Goal: Task Accomplishment & Management: Complete application form

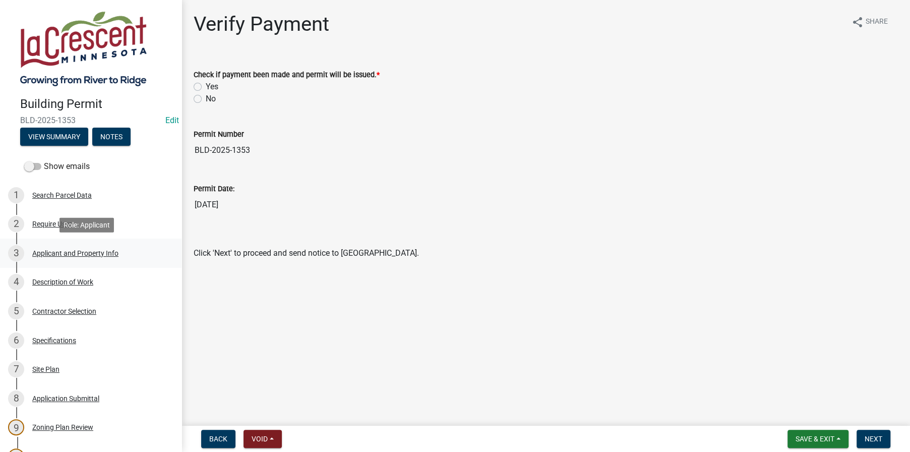
click at [62, 251] on div "Applicant and Property Info" at bounding box center [75, 252] width 86 height 7
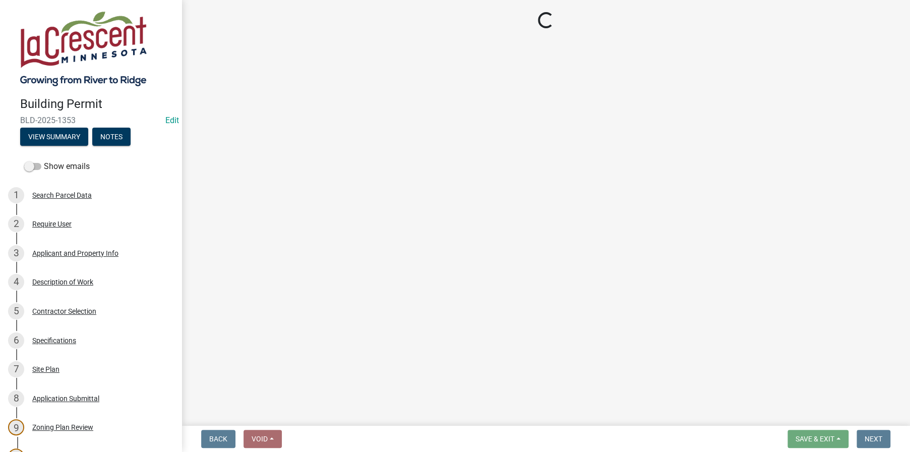
select select "e838c9e2-1e6e-4405-bddc-a3335cd38b08"
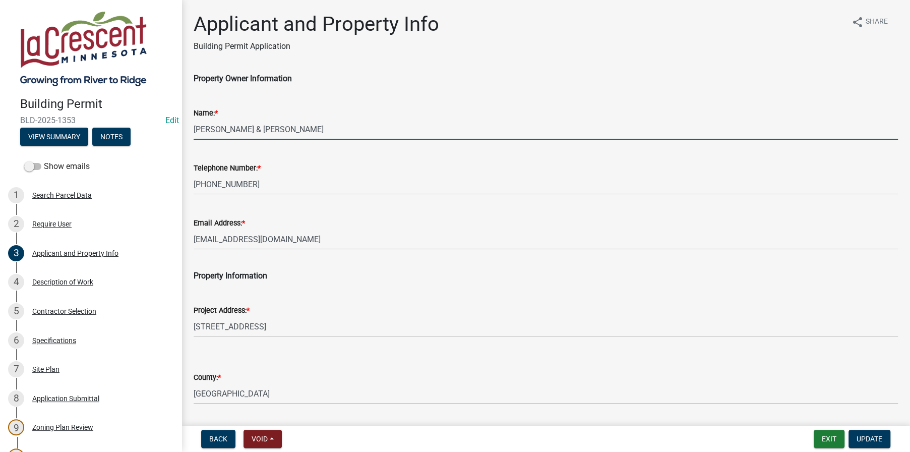
click at [244, 131] on input "GAGERMEIER,KRISTOPHER & SARAH" at bounding box center [546, 129] width 704 height 21
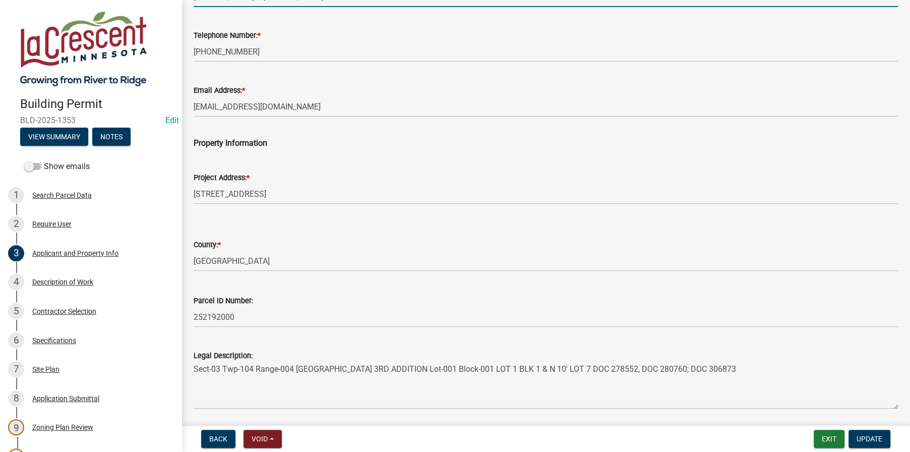
scroll to position [167, 0]
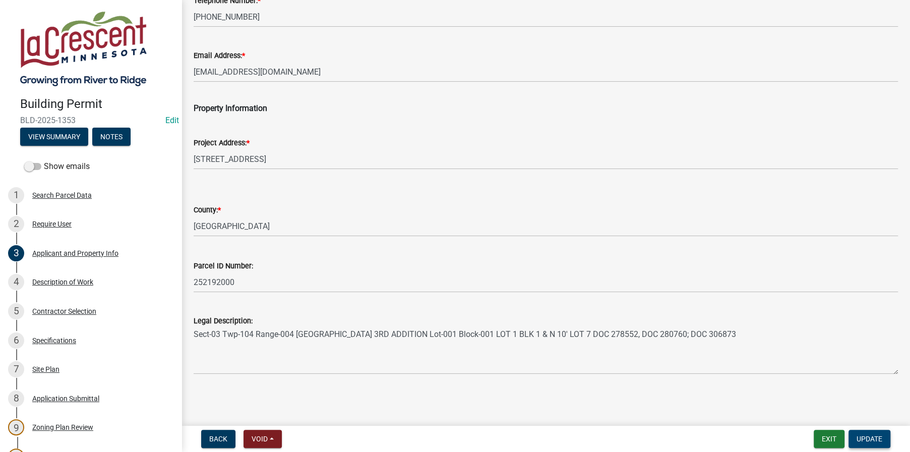
type input "GAGERMEIER, KRISTOPHER & SARAH"
click at [866, 436] on span "Update" at bounding box center [869, 438] width 26 height 8
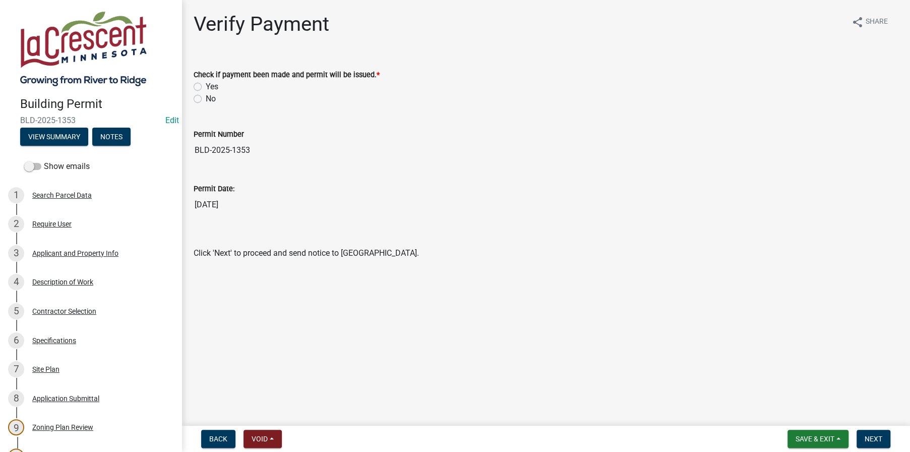
click at [206, 85] on label "Yes" at bounding box center [212, 87] width 13 height 12
click at [206, 85] on input "Yes" at bounding box center [209, 84] width 7 height 7
radio input "true"
click at [874, 437] on span "Next" at bounding box center [873, 438] width 18 height 8
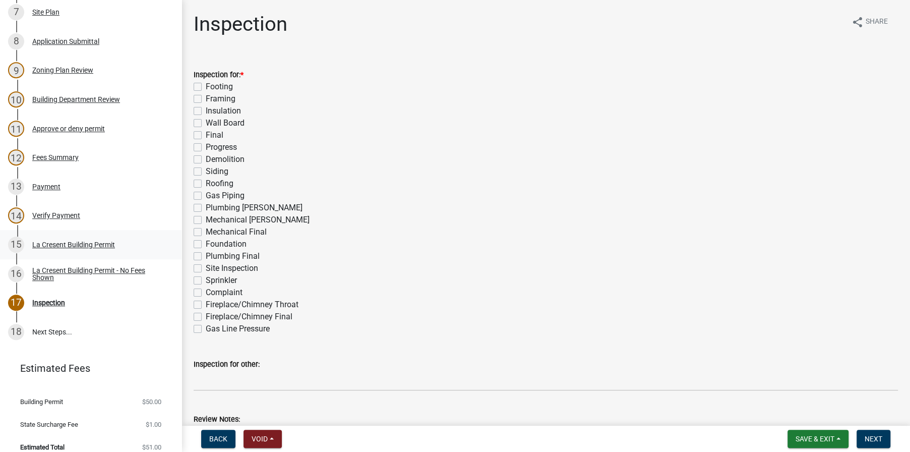
scroll to position [367, 0]
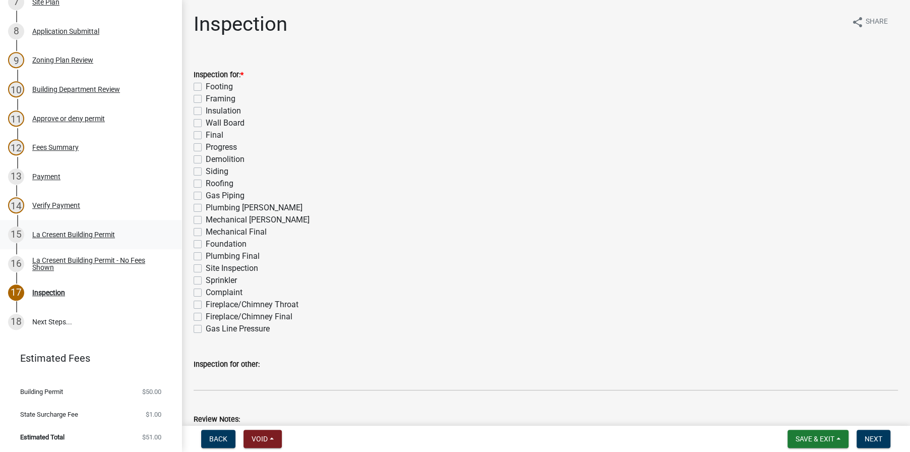
click at [49, 234] on div "La Cresent Building Permit" at bounding box center [73, 234] width 83 height 7
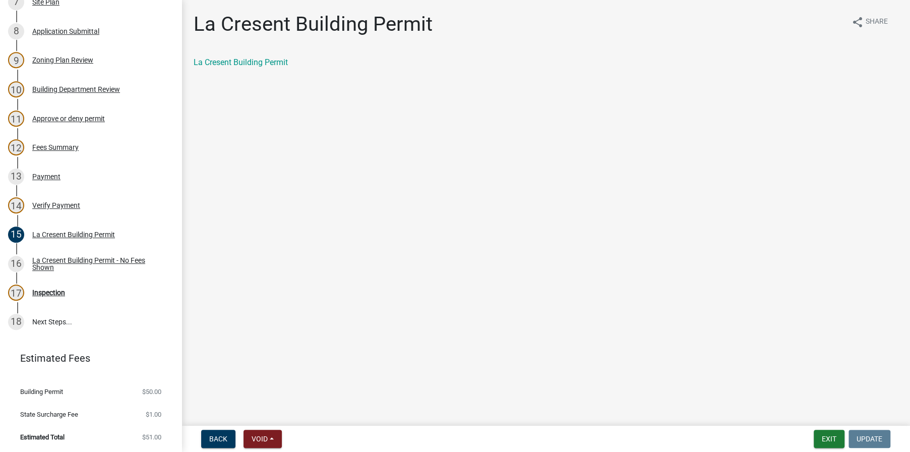
click at [238, 56] on div "La Cresent Building Permit" at bounding box center [546, 62] width 704 height 12
click at [239, 60] on link "La Cresent Building Permit" at bounding box center [241, 62] width 94 height 10
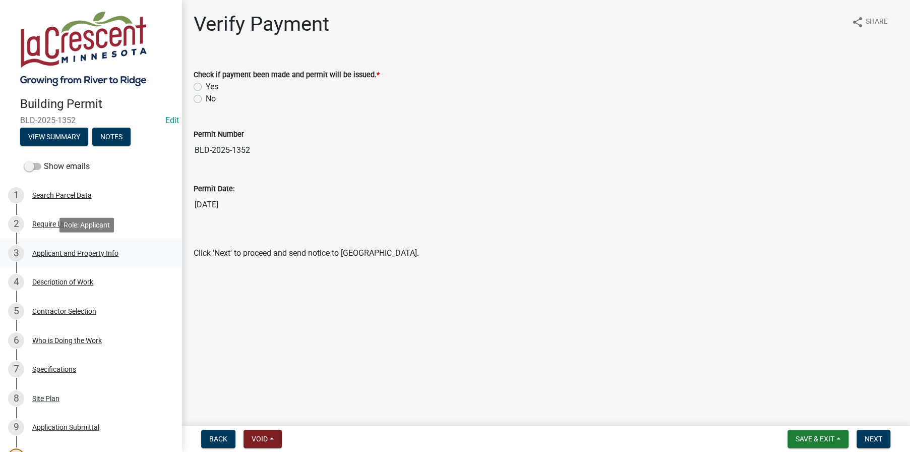
click at [53, 251] on div "Applicant and Property Info" at bounding box center [75, 252] width 86 height 7
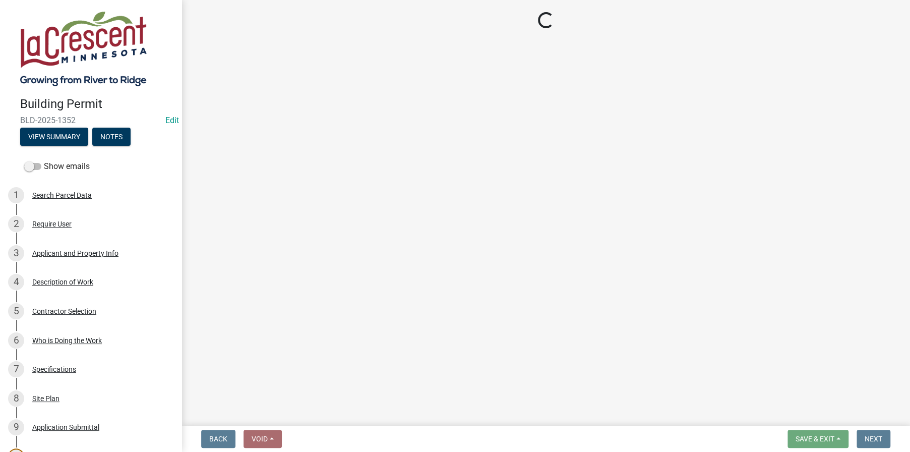
select select "e838c9e2-1e6e-4405-bddc-a3335cd38b08"
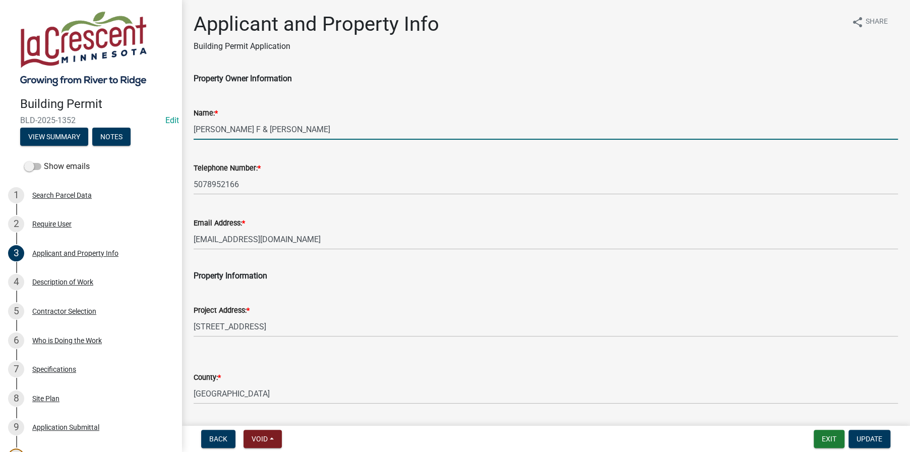
click at [266, 128] on input "[PERSON_NAME] F & [PERSON_NAME]" at bounding box center [546, 129] width 704 height 21
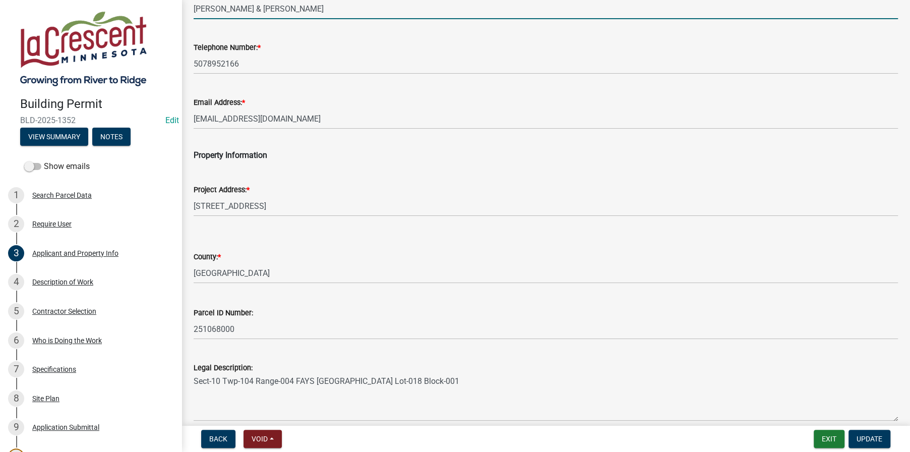
scroll to position [167, 0]
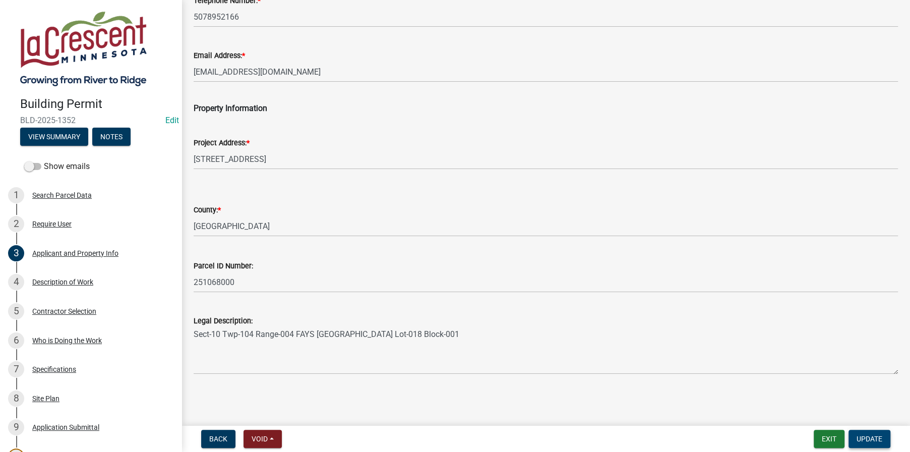
type input "[PERSON_NAME] & [PERSON_NAME]"
click at [863, 438] on span "Update" at bounding box center [869, 438] width 26 height 8
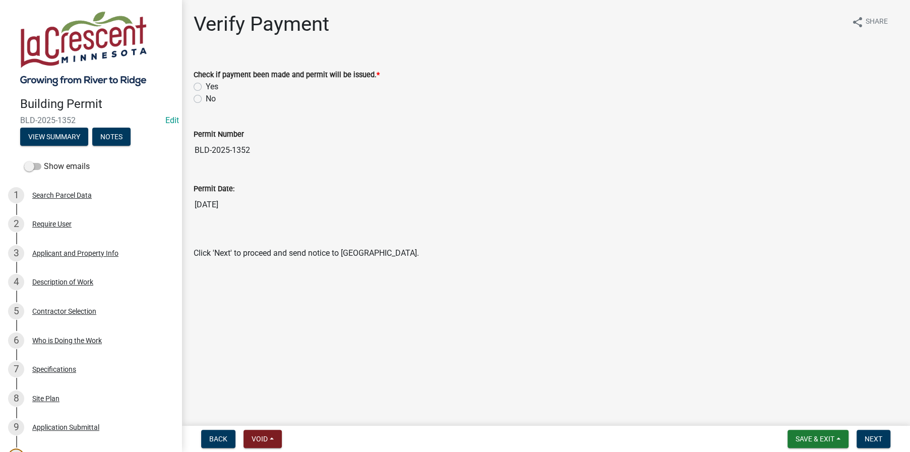
click at [206, 89] on label "Yes" at bounding box center [212, 87] width 13 height 12
click at [206, 87] on input "Yes" at bounding box center [209, 84] width 7 height 7
radio input "true"
click at [876, 448] on nav "Back Void Withdraw Lock Expire Void Save & Exit Save Save & Exit Next" at bounding box center [545, 438] width 728 height 26
click at [878, 443] on button "Next" at bounding box center [873, 438] width 34 height 18
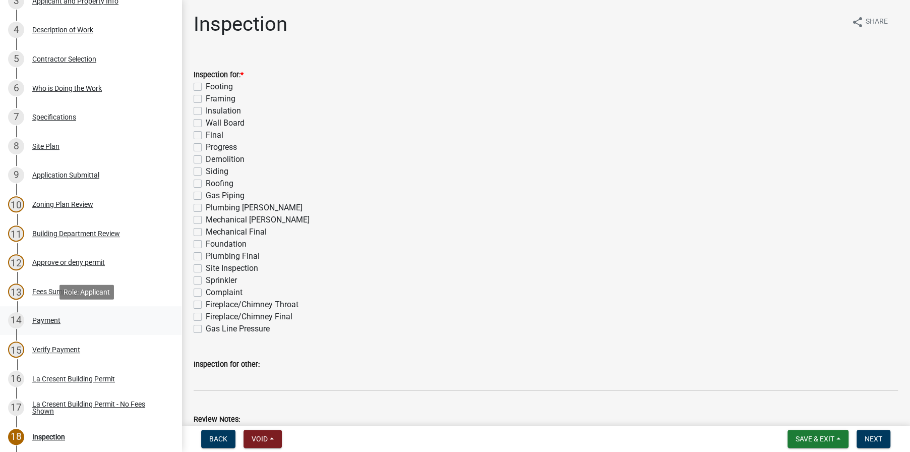
scroll to position [302, 0]
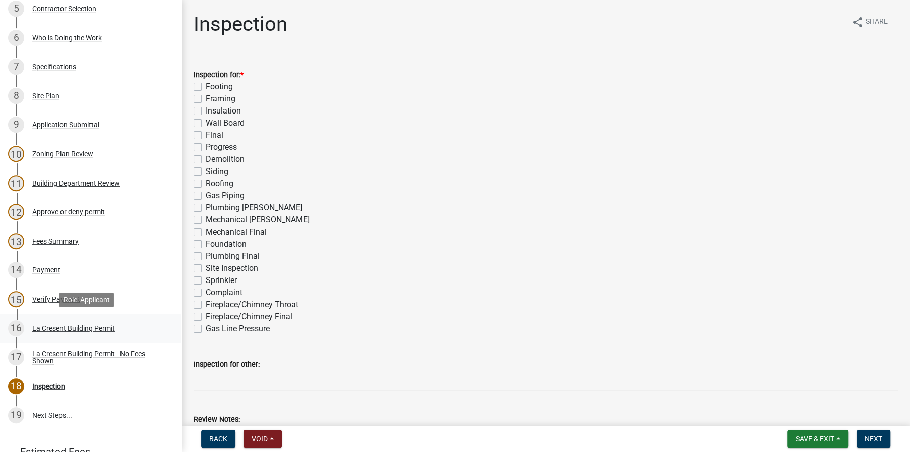
click at [75, 325] on div "La Cresent Building Permit" at bounding box center [73, 328] width 83 height 7
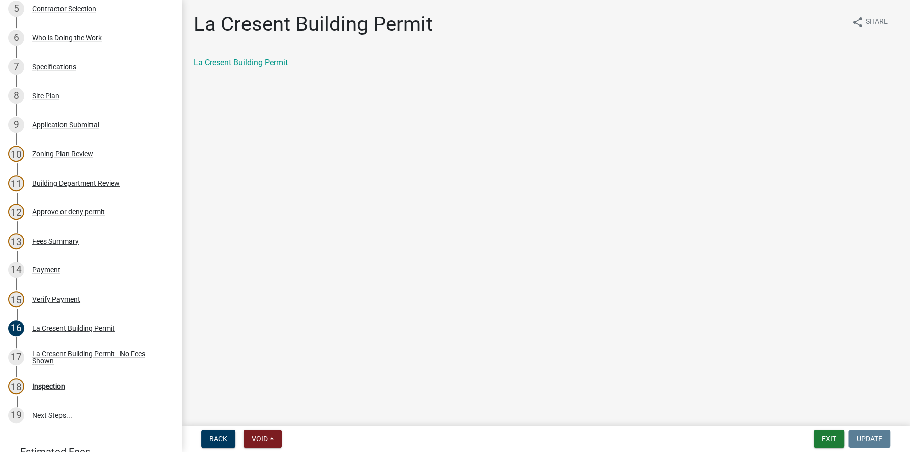
click at [246, 56] on div "La Cresent Building Permit" at bounding box center [546, 62] width 704 height 12
click at [243, 67] on link "La Cresent Building Permit" at bounding box center [241, 62] width 94 height 10
